Goal: Obtain resource: Download file/media

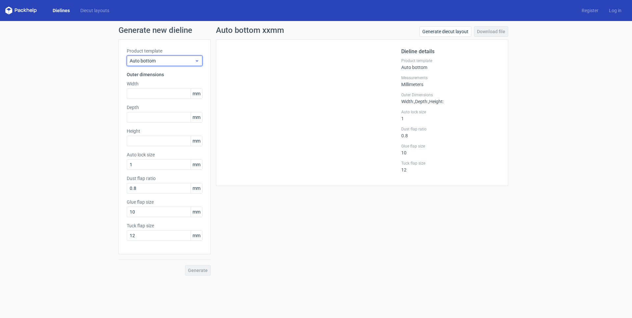
click at [158, 61] on span "Auto bottom" at bounding box center [162, 61] width 65 height 7
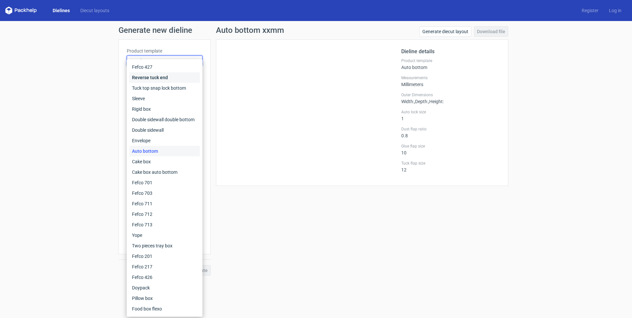
click at [155, 79] on div "Reverse tuck end" at bounding box center [164, 77] width 70 height 11
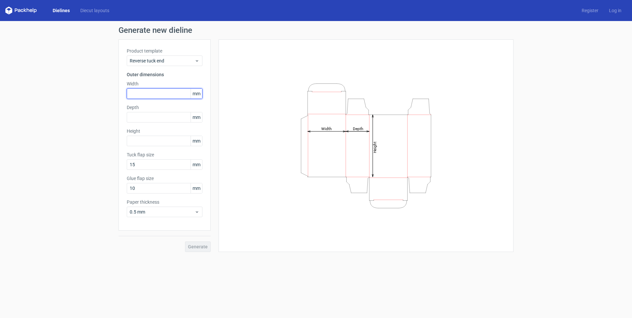
click at [144, 96] on input "text" at bounding box center [165, 94] width 76 height 11
type input "67"
type input "96"
click at [198, 247] on span "Generate" at bounding box center [198, 247] width 20 height 5
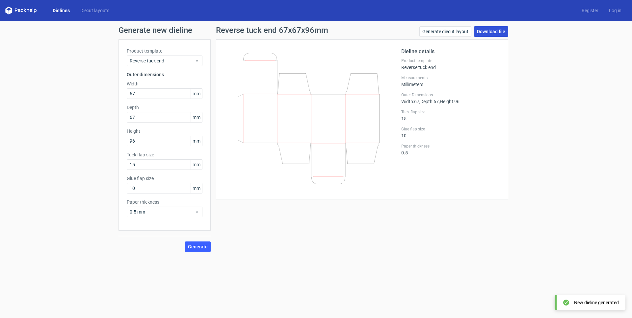
click at [496, 30] on link "Download file" at bounding box center [491, 31] width 34 height 11
